Goal: Navigation & Orientation: Find specific page/section

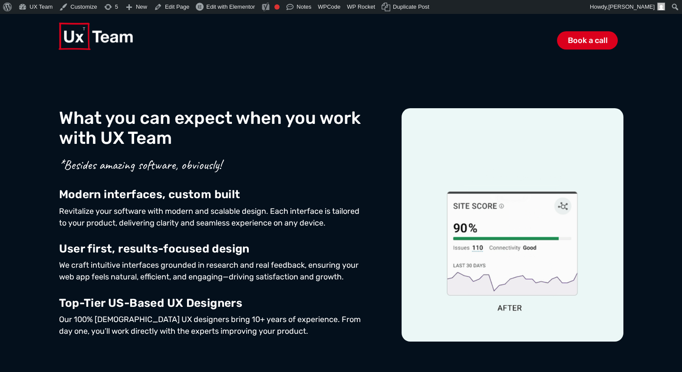
scroll to position [390, 0]
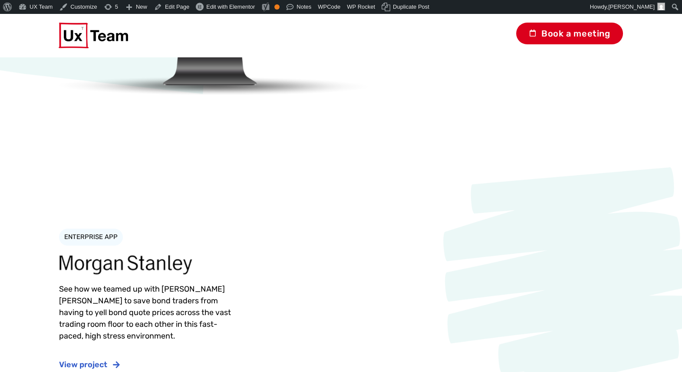
scroll to position [1698, 0]
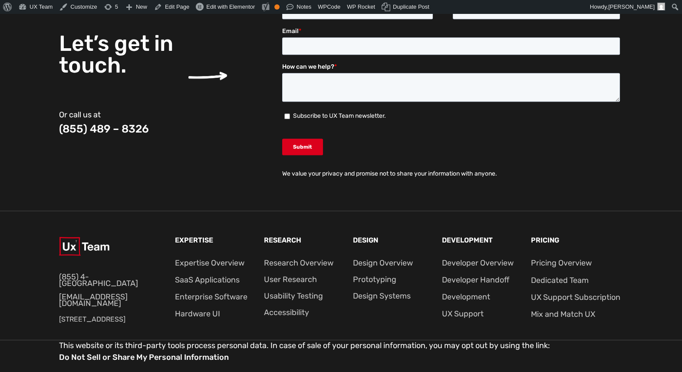
scroll to position [2199, 0]
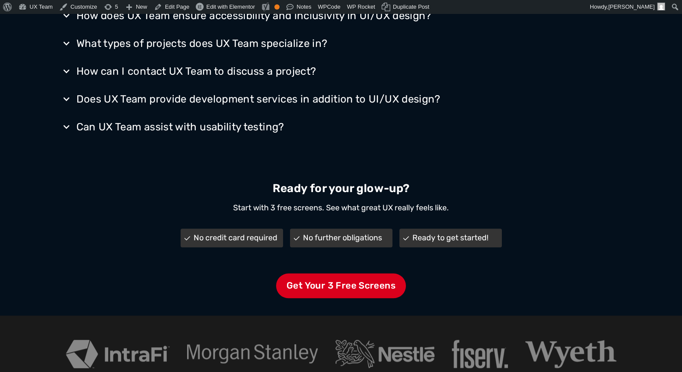
scroll to position [1838, 0]
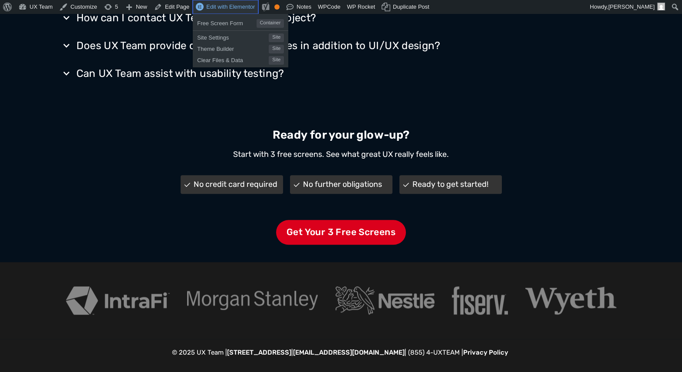
click at [240, 7] on span "Edit with Elementor" at bounding box center [230, 6] width 49 height 7
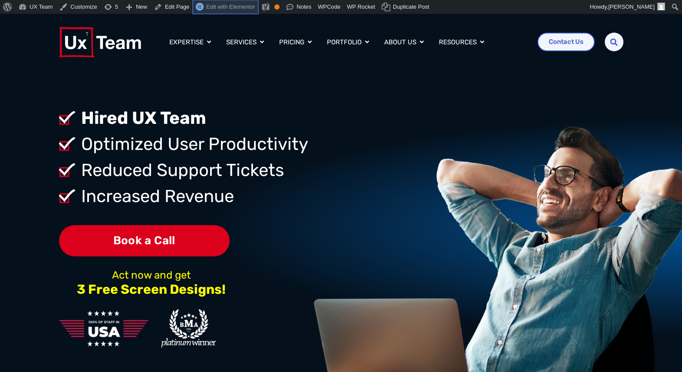
click at [237, 5] on span "Edit with Elementor" at bounding box center [230, 6] width 49 height 7
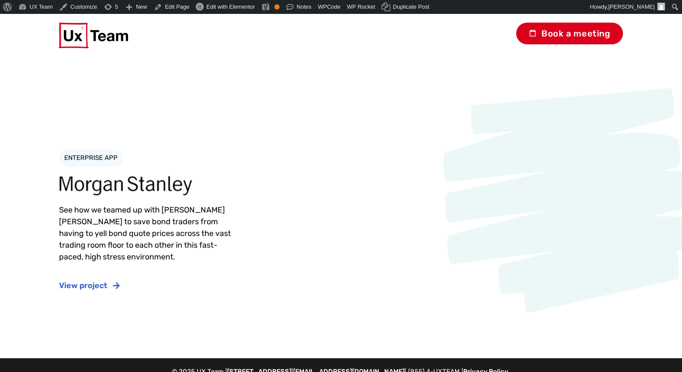
scroll to position [1698, 0]
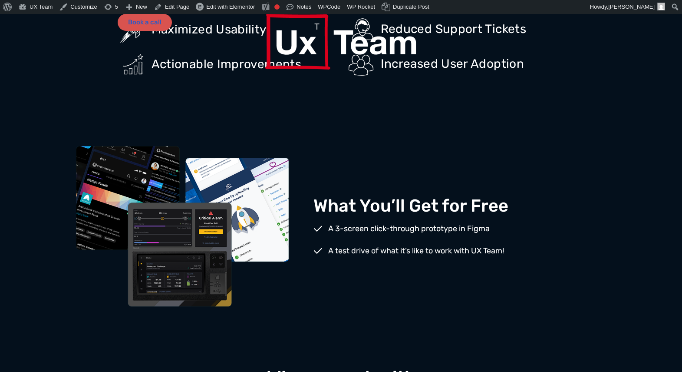
scroll to position [734, 0]
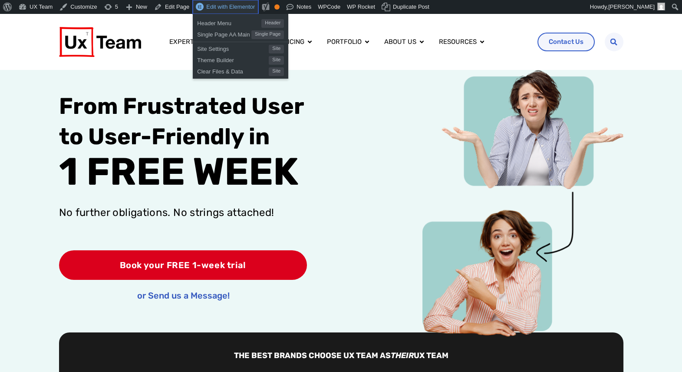
click at [235, 11] on link "Edit with Elementor" at bounding box center [226, 7] width 66 height 14
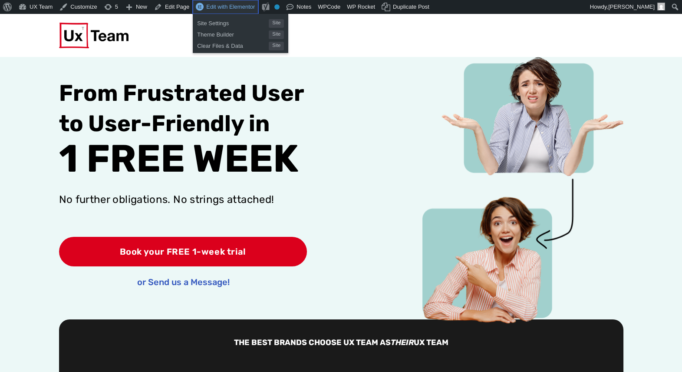
click at [236, 7] on span "Edit with Elementor" at bounding box center [230, 6] width 49 height 7
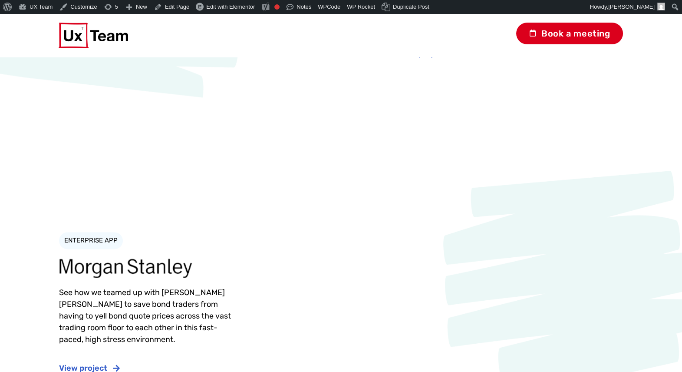
scroll to position [3046, 0]
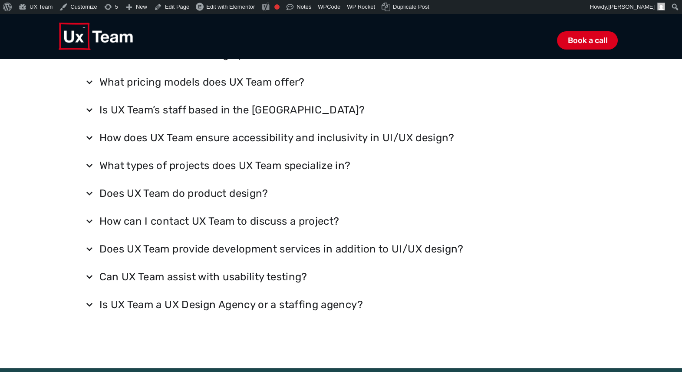
scroll to position [2834, 0]
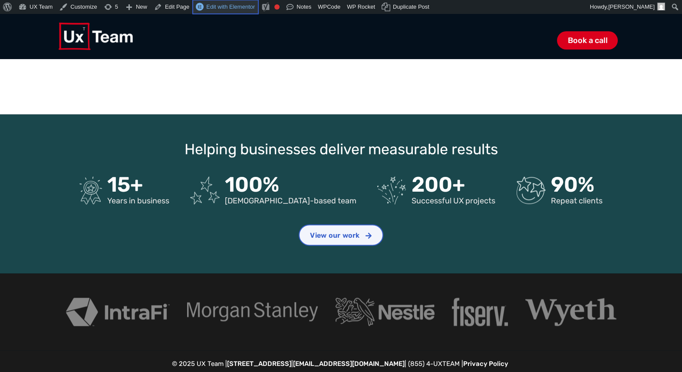
click at [242, 5] on span "Edit with Elementor" at bounding box center [230, 6] width 49 height 7
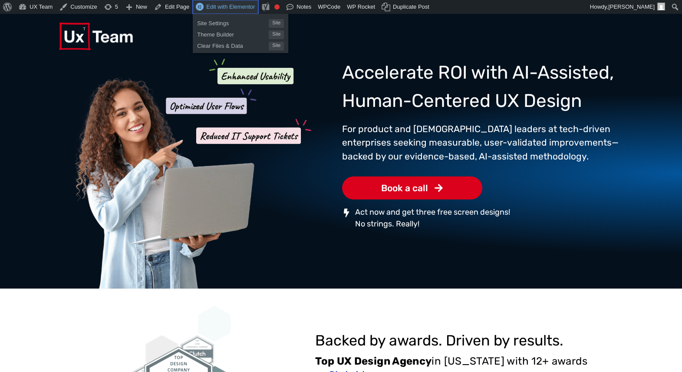
click at [229, 12] on link "Edit with Elementor" at bounding box center [226, 7] width 66 height 14
click at [245, 7] on span "Edit with Elementor" at bounding box center [230, 6] width 49 height 7
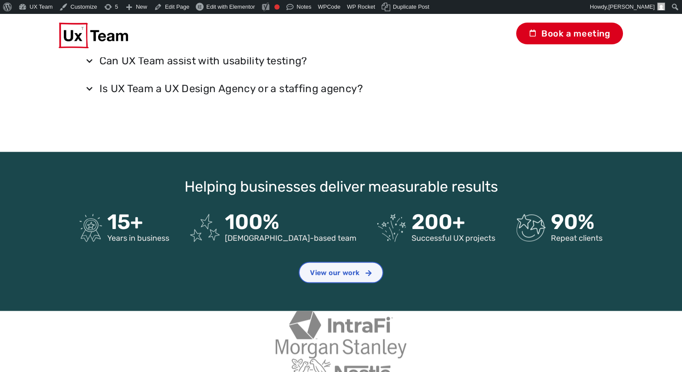
scroll to position [3513, 0]
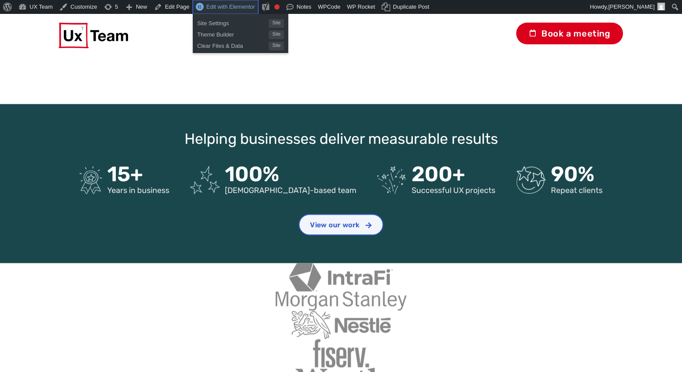
click at [237, 8] on span "Edit with Elementor" at bounding box center [230, 6] width 49 height 7
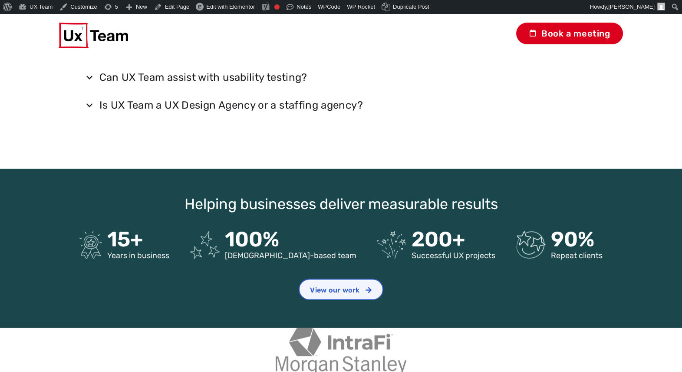
scroll to position [3699, 0]
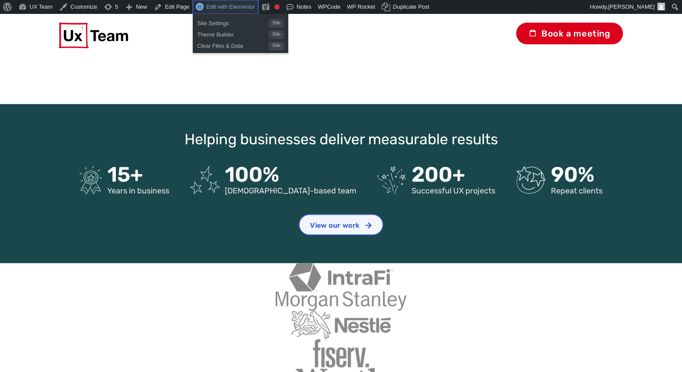
click at [237, 8] on span "Edit with Elementor" at bounding box center [230, 6] width 49 height 7
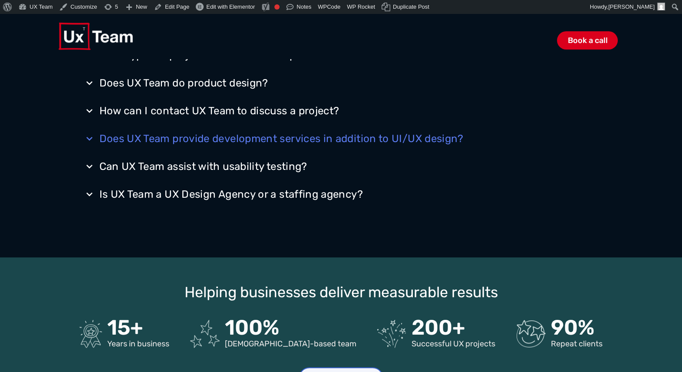
scroll to position [2557, 0]
